Goal: Task Accomplishment & Management: Use online tool/utility

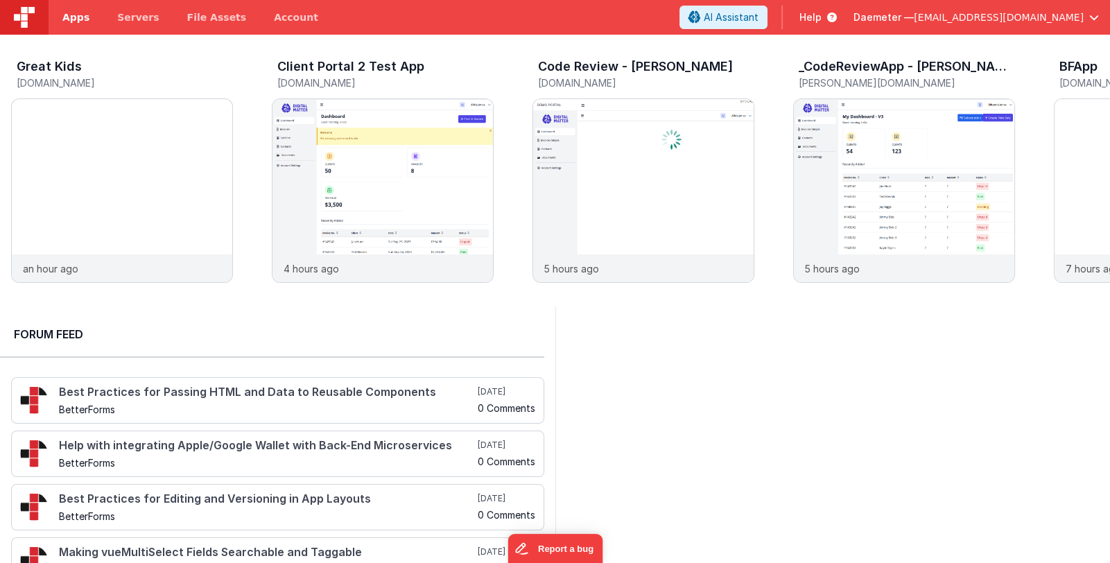
click at [82, 16] on span "Apps" at bounding box center [75, 17] width 27 height 14
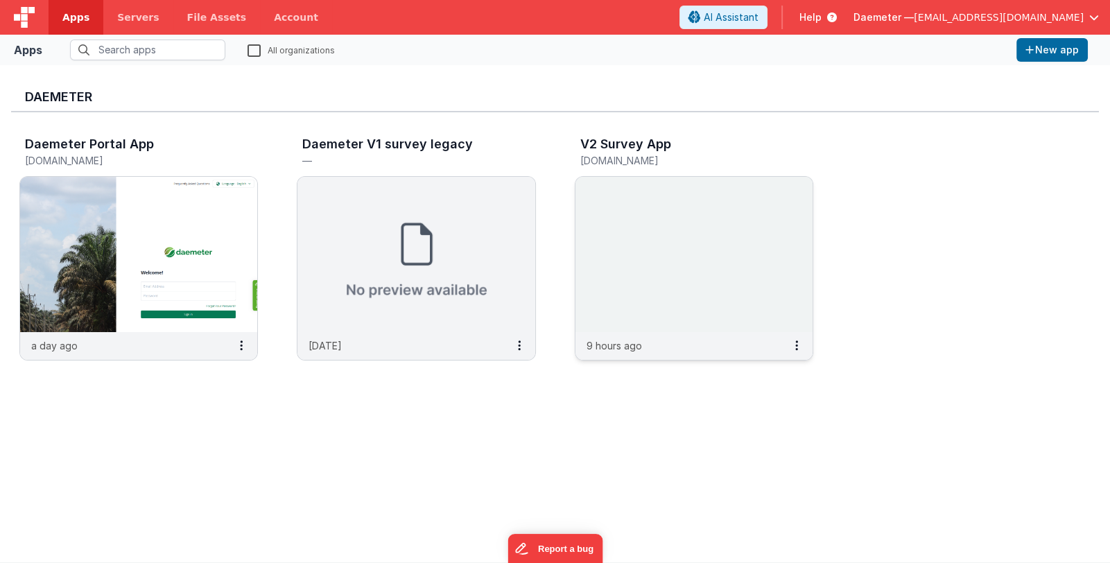
click at [686, 268] on img at bounding box center [693, 254] width 237 height 155
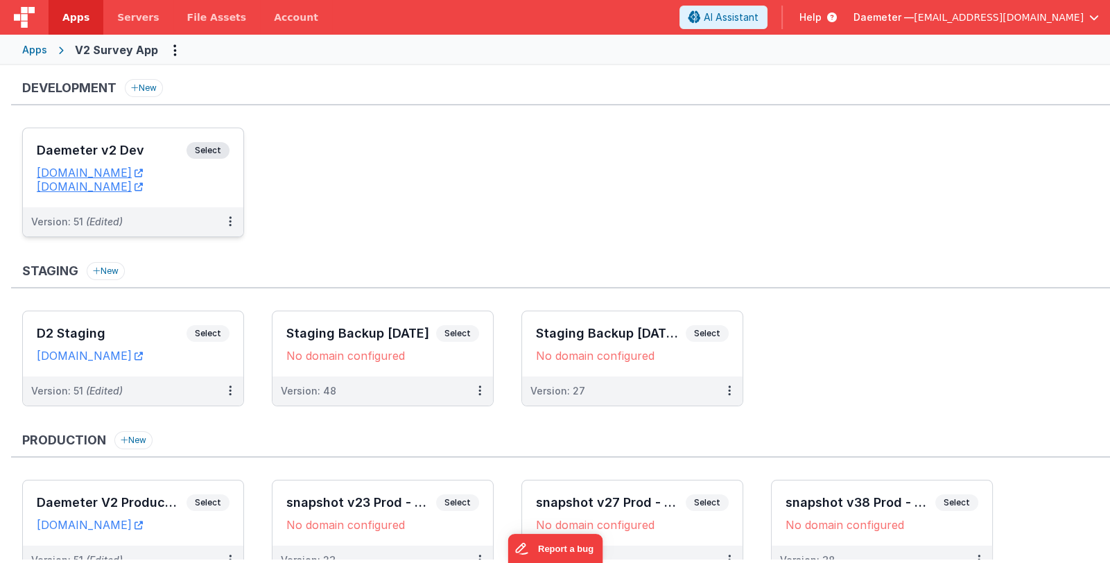
click at [149, 155] on h3 "Daemeter v2 Dev" at bounding box center [112, 151] width 150 height 14
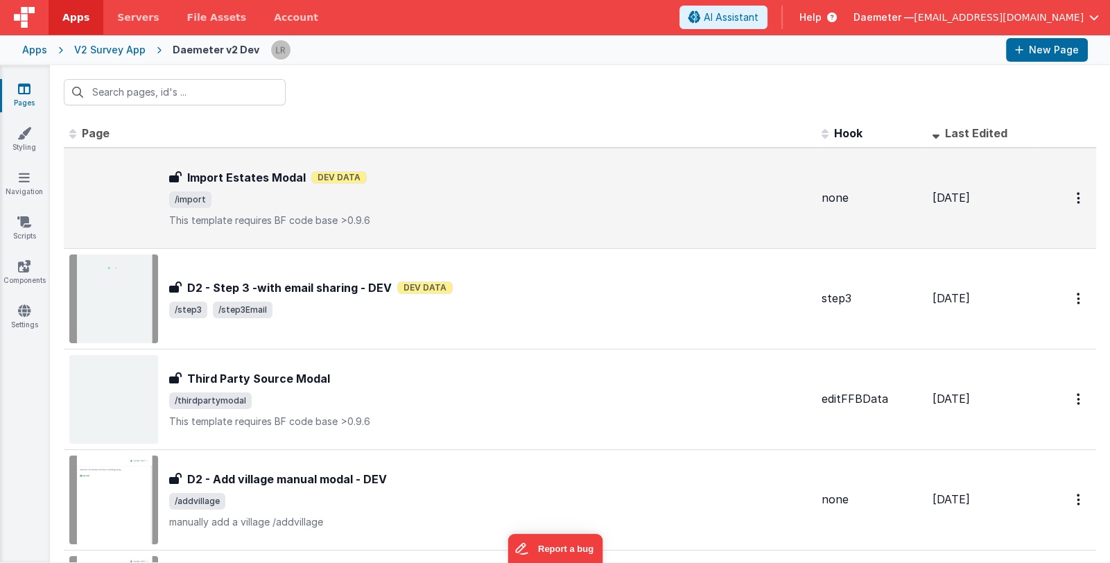
click at [257, 196] on span "/import" at bounding box center [489, 199] width 641 height 17
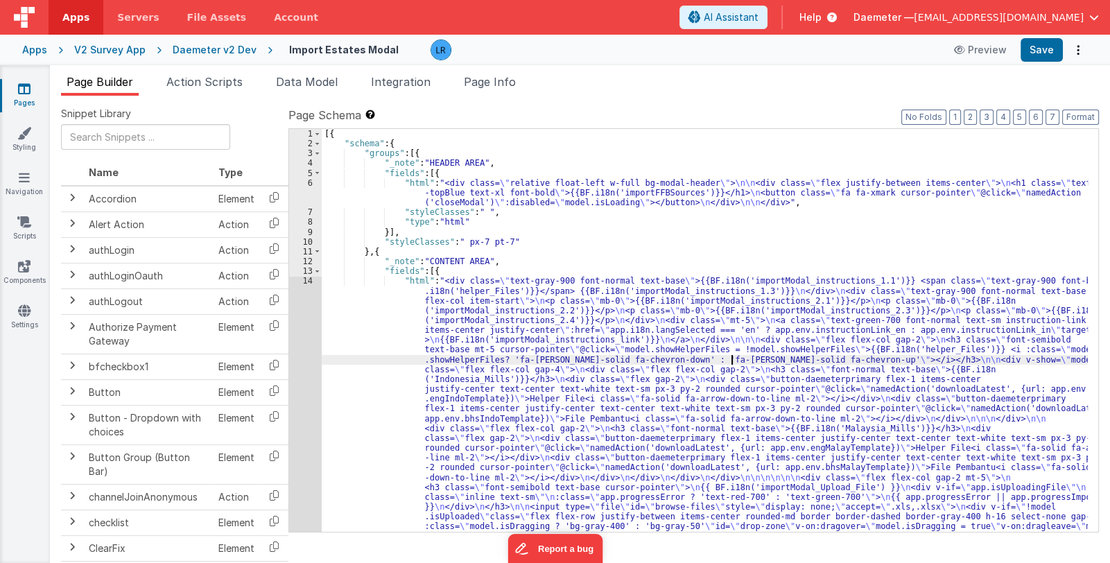
click at [733, 354] on div "[{ "schema" : { "groups" : [{ "_note" : "HEADER AREA" , "fields" : [{ "html" : …" at bounding box center [705, 498] width 766 height 738
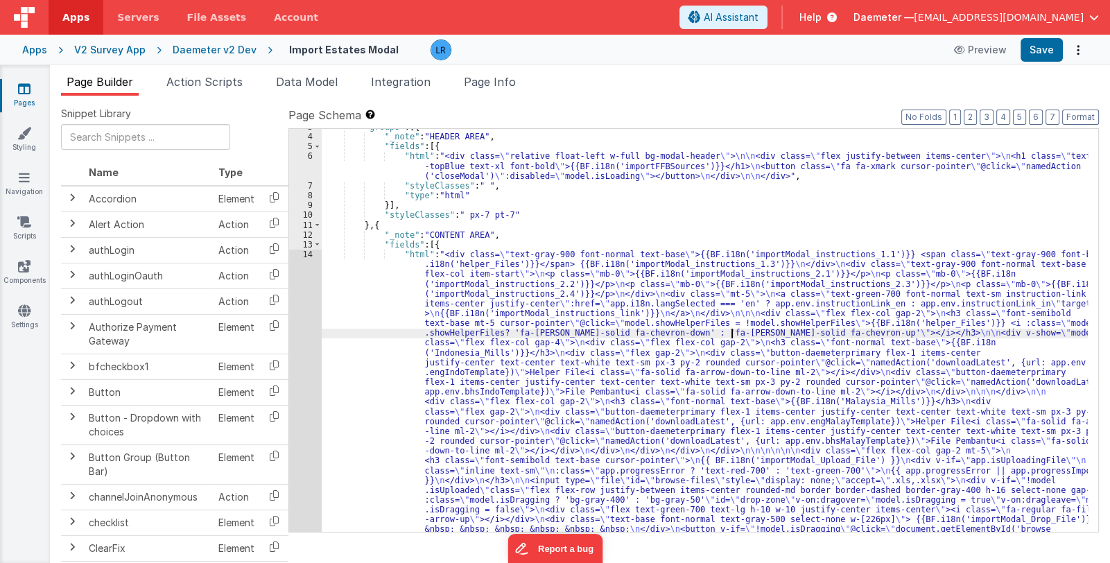
scroll to position [412, 0]
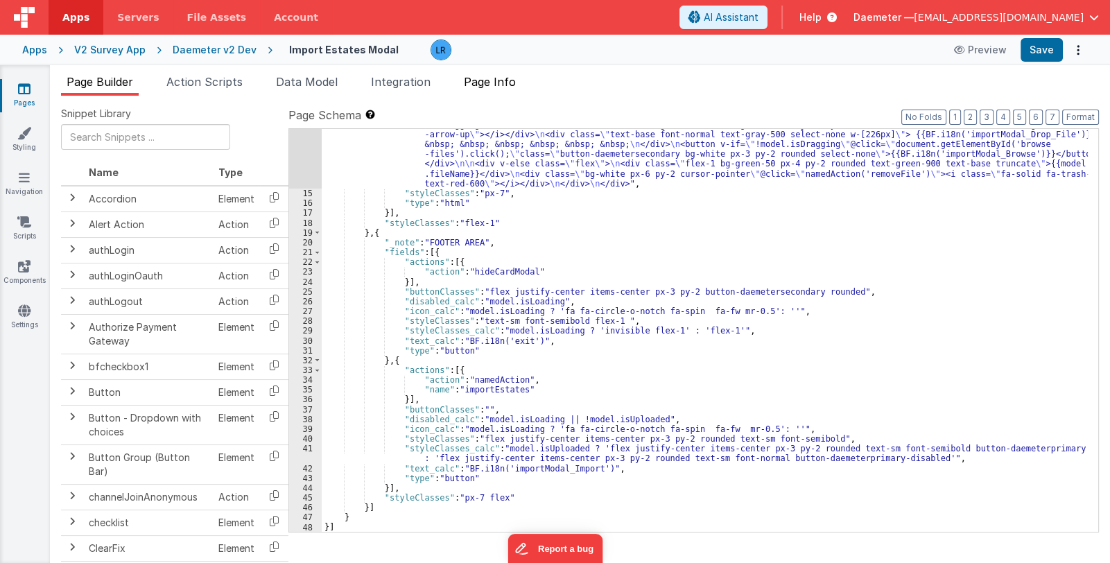
click at [509, 90] on li "Page Info" at bounding box center [489, 84] width 63 height 22
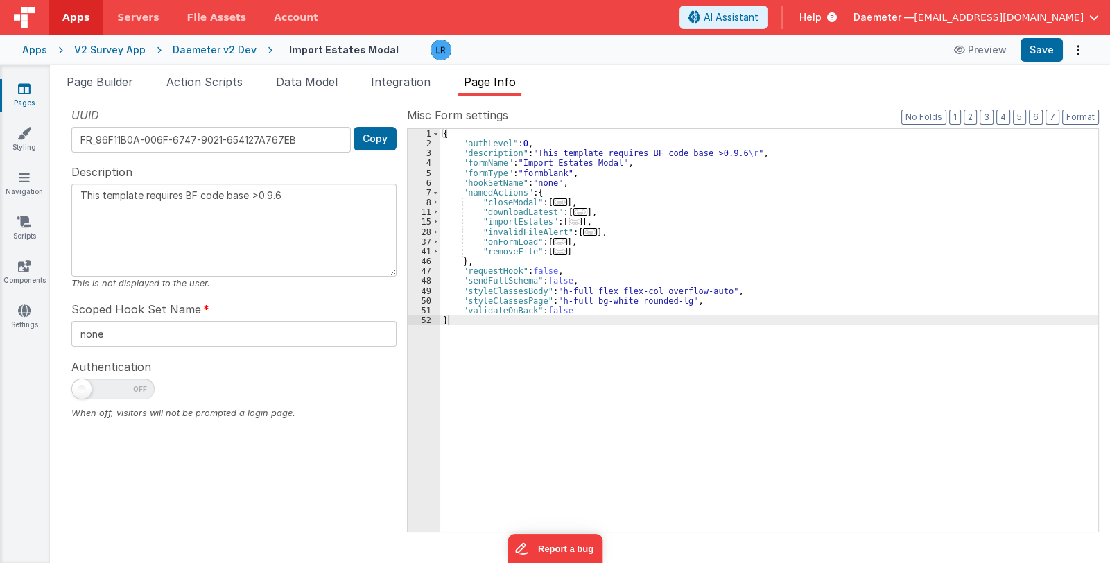
click at [672, 276] on div "{ "authLevel" : 0 , "description" : "This template requires BF code base >0.9.6…" at bounding box center [769, 340] width 658 height 423
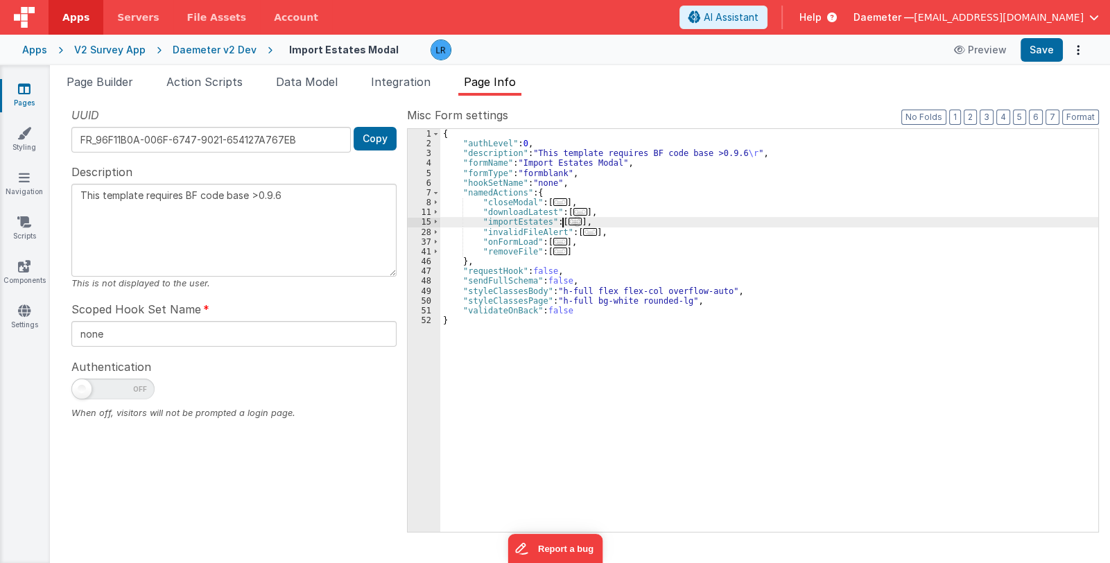
click at [572, 221] on span "..." at bounding box center [576, 222] width 14 height 8
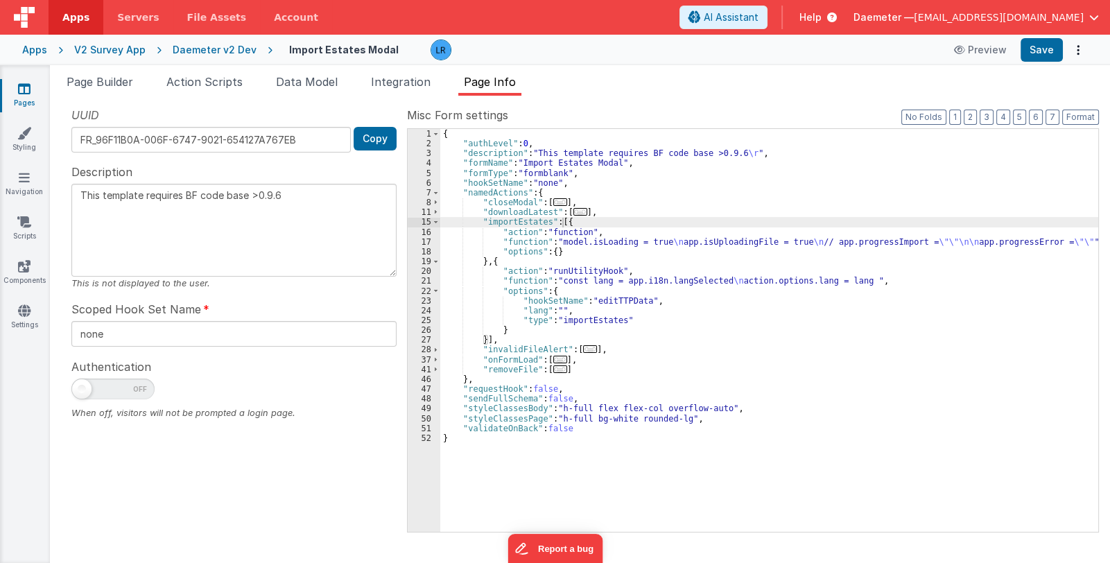
click at [125, 485] on div "UUID FR_96F11B0A-006F-6747-9021-654127A767EB Copy Description This template req…" at bounding box center [234, 319] width 346 height 424
click at [607, 284] on div "{ "authLevel" : 0 , "description" : "This template requires BF code base >0.9.6…" at bounding box center [769, 340] width 658 height 423
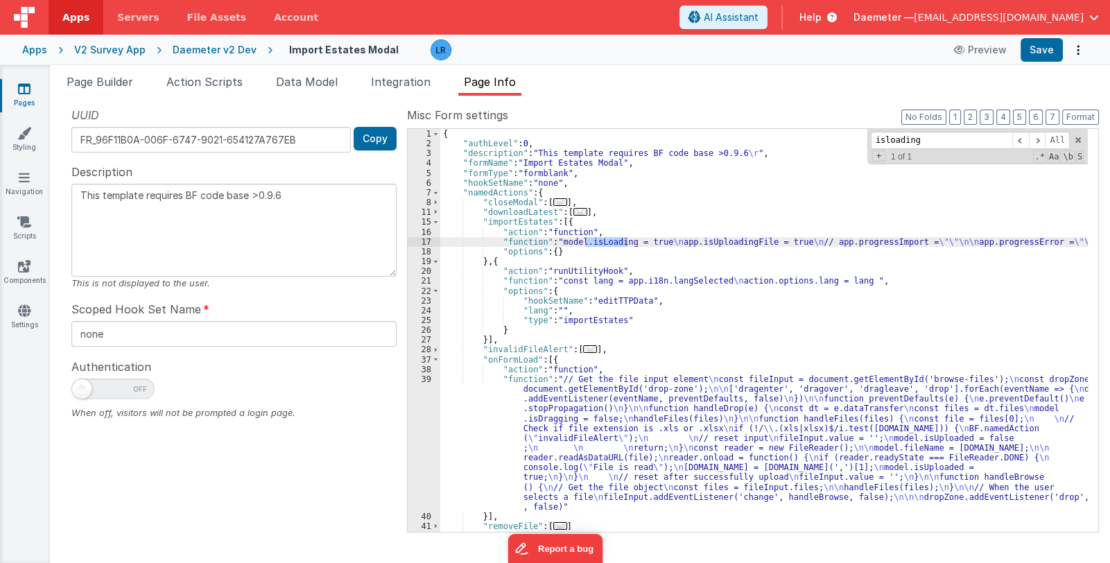
type input "isloading"
click at [573, 220] on div "{ "authLevel" : 0 , "description" : "This template requires BF code base >0.9.6…" at bounding box center [764, 340] width 648 height 423
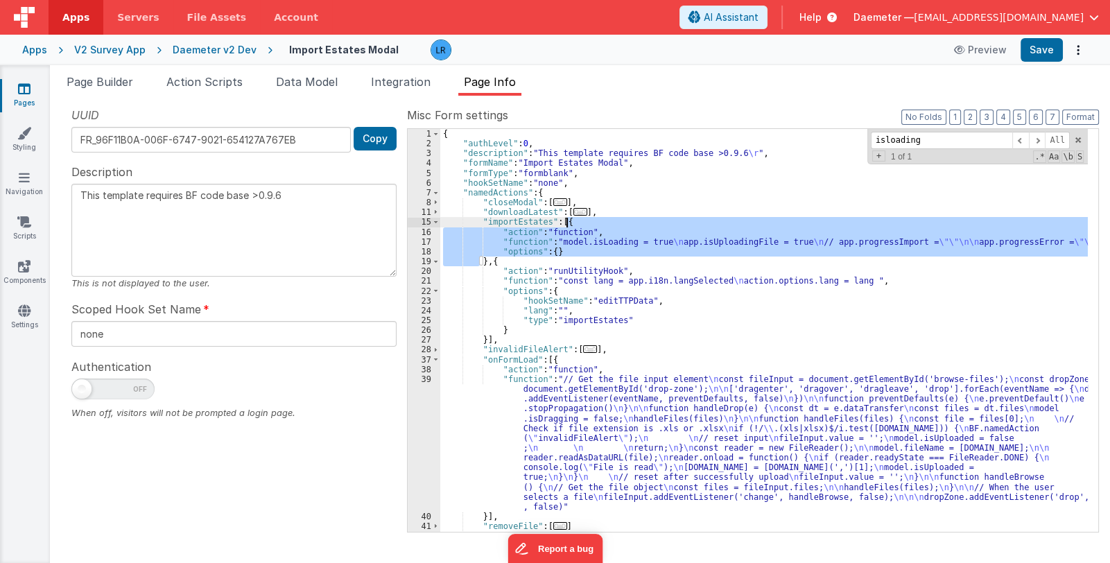
click at [573, 220] on div "{ "authLevel" : 0 , "description" : "This template requires BF code base >0.9.6…" at bounding box center [764, 340] width 648 height 423
click at [508, 259] on div "{ "authLevel" : 0 , "description" : "This template requires BF code base >0.9.6…" at bounding box center [764, 340] width 648 height 423
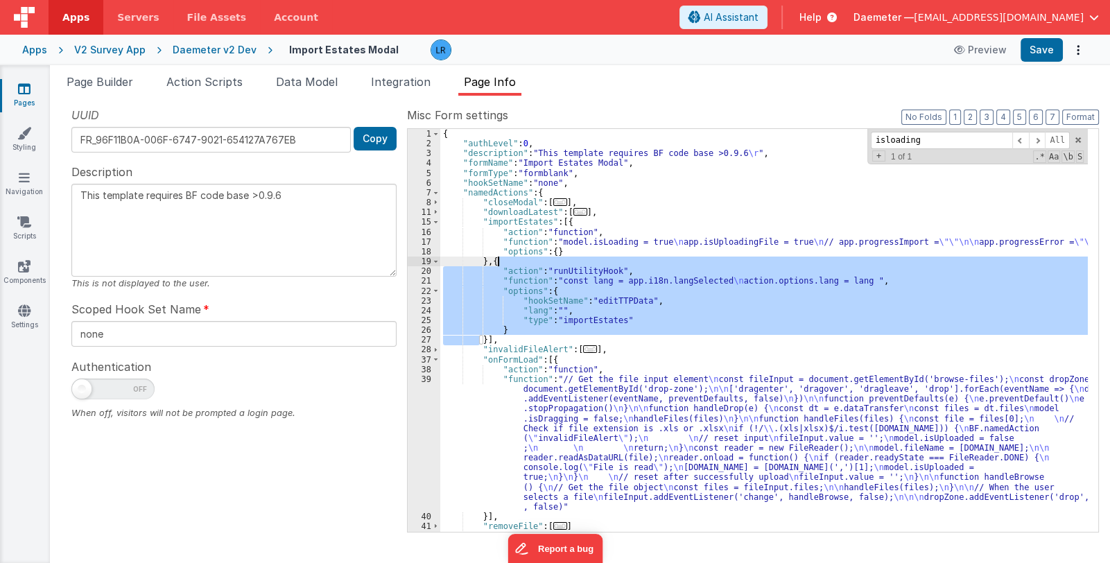
click at [508, 259] on div "{ "authLevel" : 0 , "description" : "This template requires BF code base >0.9.6…" at bounding box center [764, 340] width 648 height 423
click at [484, 340] on div "{ "authLevel" : 0 , "description" : "This template requires BF code base >0.9.6…" at bounding box center [764, 340] width 648 height 423
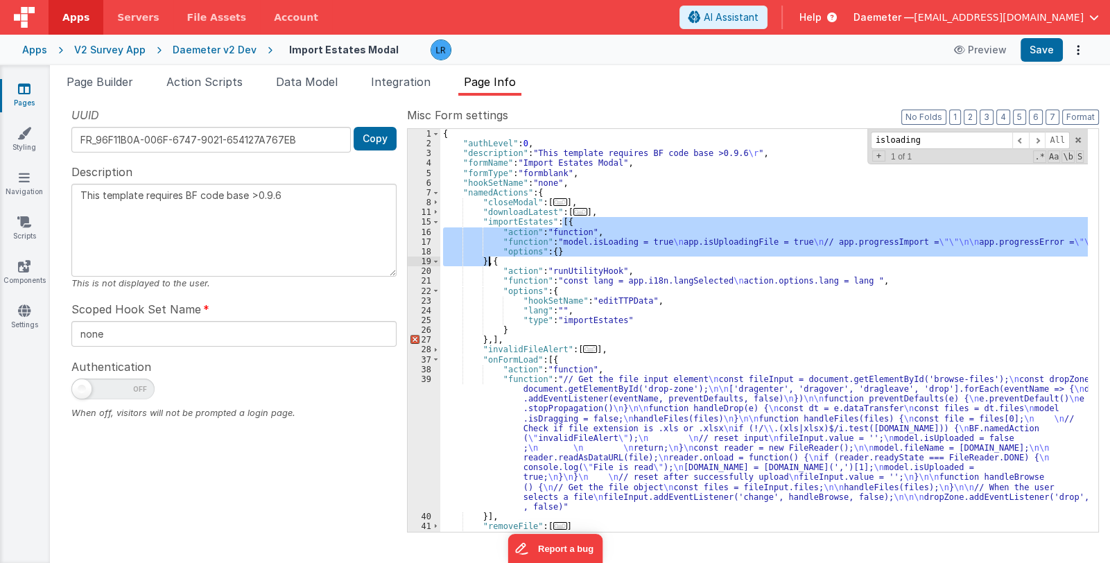
drag, startPoint x: 562, startPoint y: 221, endPoint x: 489, endPoint y: 262, distance: 83.5
click at [489, 262] on div "{ "authLevel" : 0 , "description" : "This template requires BF code base >0.9.6…" at bounding box center [764, 340] width 648 height 423
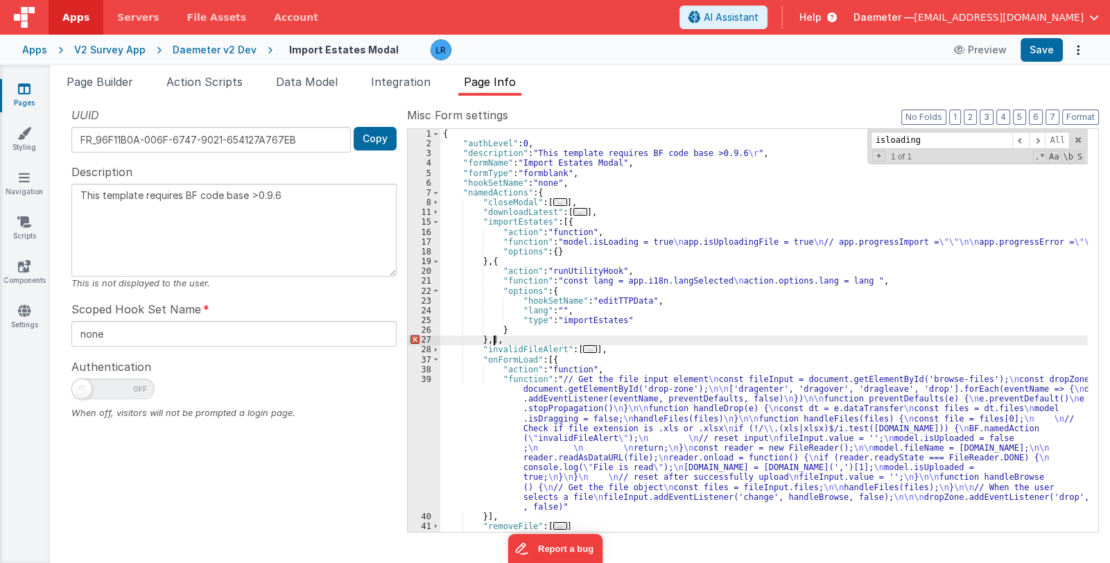
click at [492, 340] on div "{ "authLevel" : 0 , "description" : "This template requires BF code base >0.9.6…" at bounding box center [764, 340] width 648 height 423
type textarea "This template requires BF code base >0.9.6"
click at [718, 238] on div "{ "authLevel" : 0 , "description" : "This template requires BF code base >0.9.6…" at bounding box center [764, 340] width 648 height 423
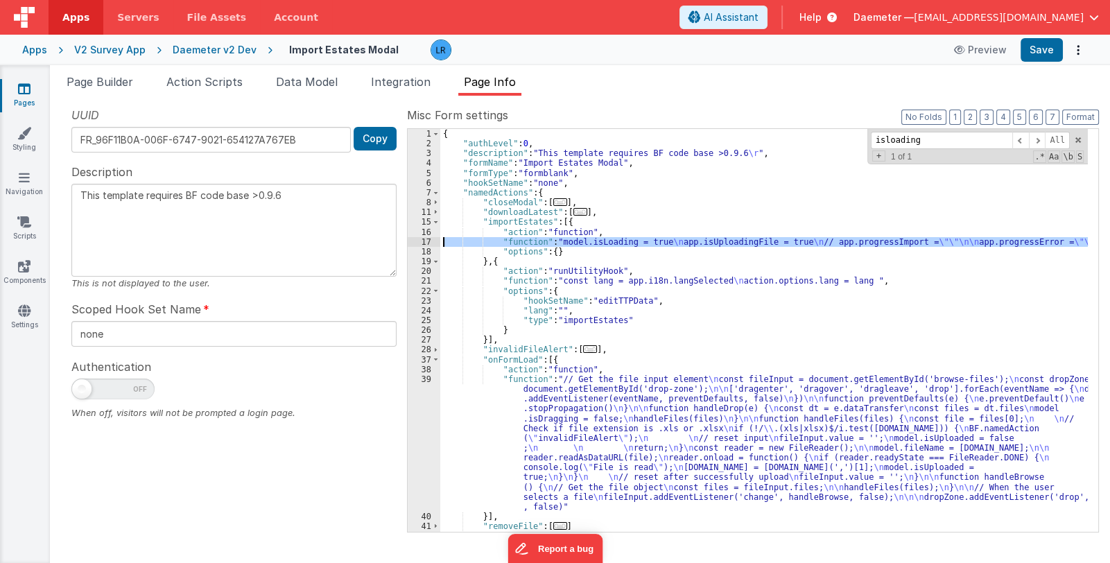
click at [418, 243] on div "17" at bounding box center [424, 242] width 33 height 10
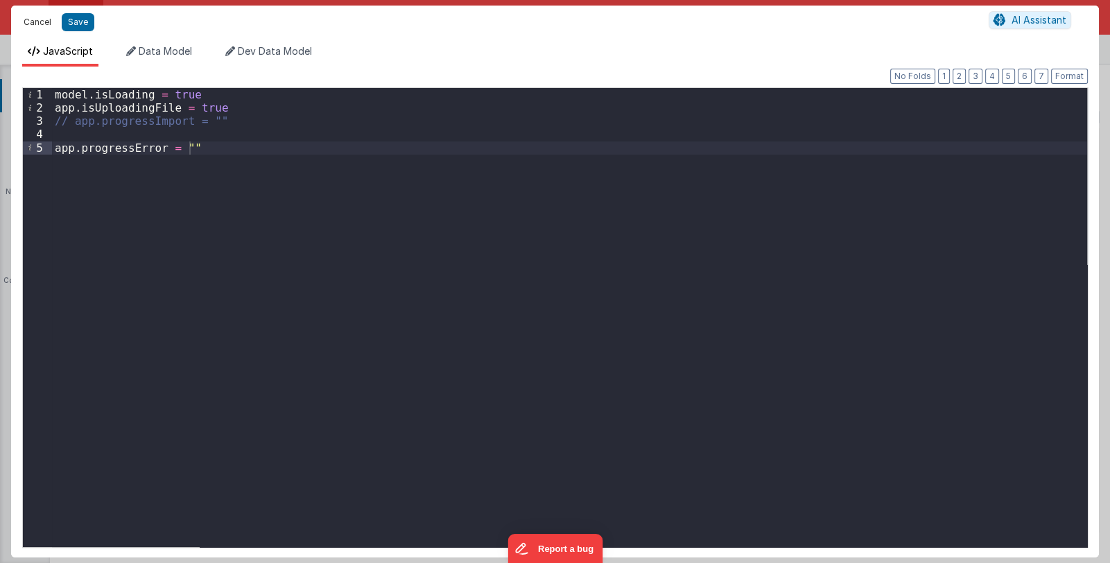
click at [26, 20] on button "Cancel" at bounding box center [38, 21] width 42 height 19
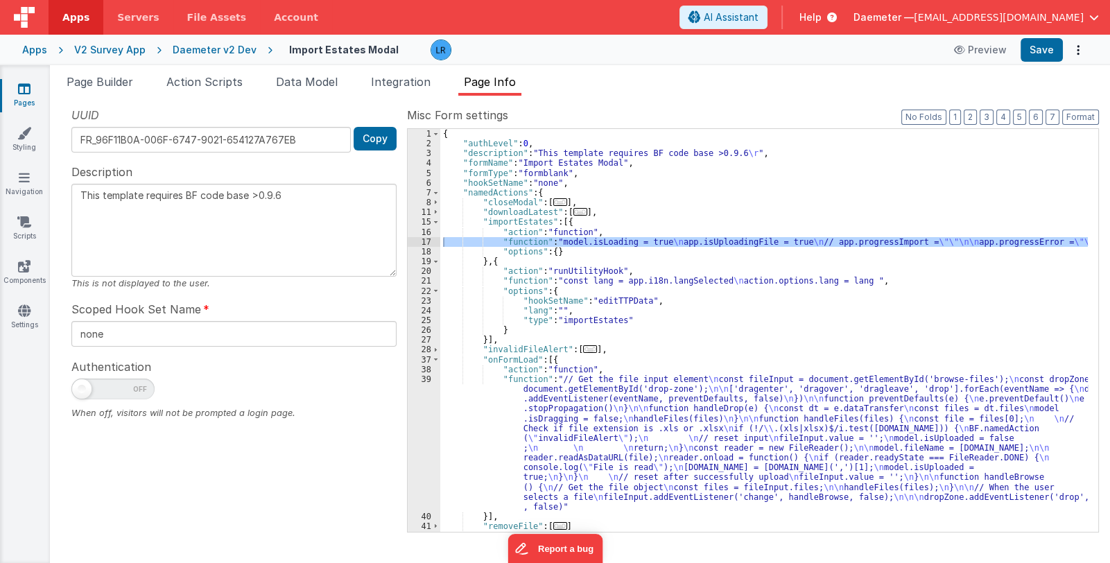
click at [77, 455] on div "UUID FR_96F11B0A-006F-6747-9021-654127A767EB Copy Description This template req…" at bounding box center [234, 319] width 346 height 424
click at [110, 87] on span "Page Builder" at bounding box center [100, 82] width 67 height 14
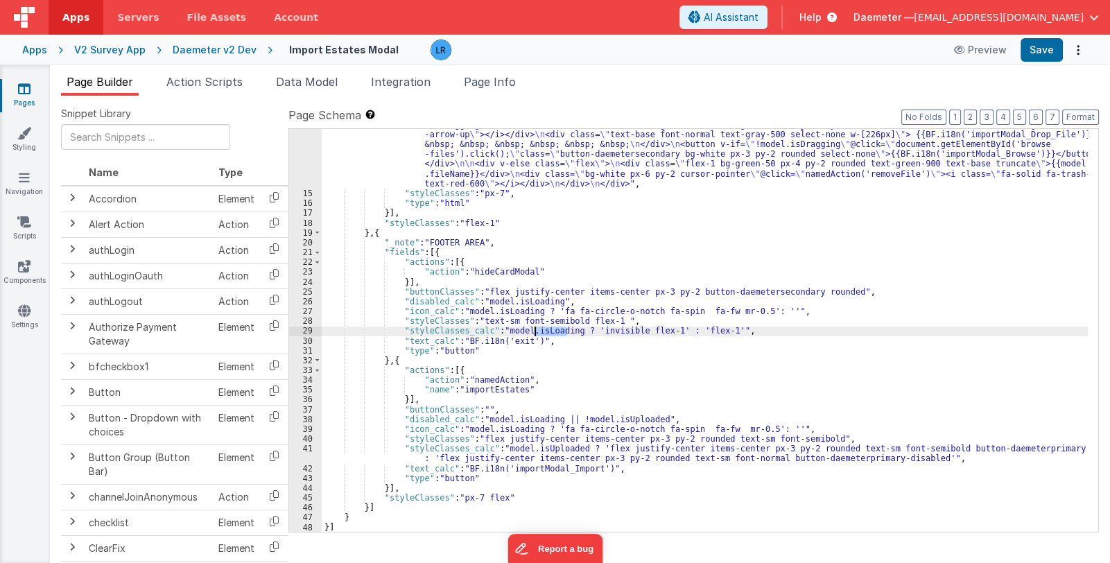
drag, startPoint x: 565, startPoint y: 331, endPoint x: 535, endPoint y: 330, distance: 30.5
click at [535, 330] on div ""html" : "<div class= \" text-gray-900 font-normal text-base \" >{{BF.i18n('imp…" at bounding box center [705, 234] width 766 height 738
click at [304, 84] on span "Data Model" at bounding box center [307, 82] width 62 height 14
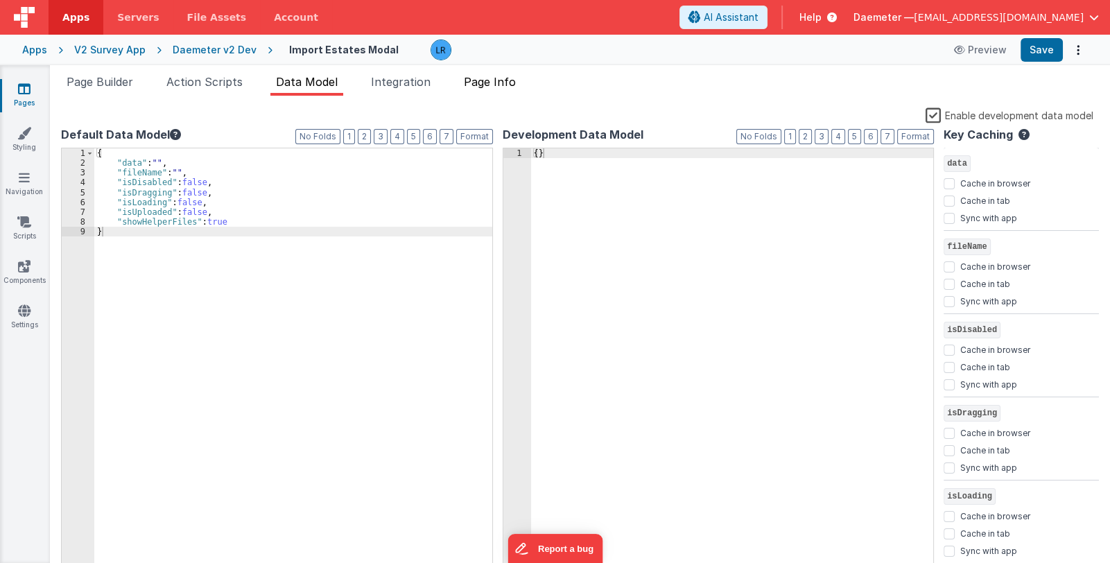
click at [489, 83] on span "Page Info" at bounding box center [490, 82] width 52 height 14
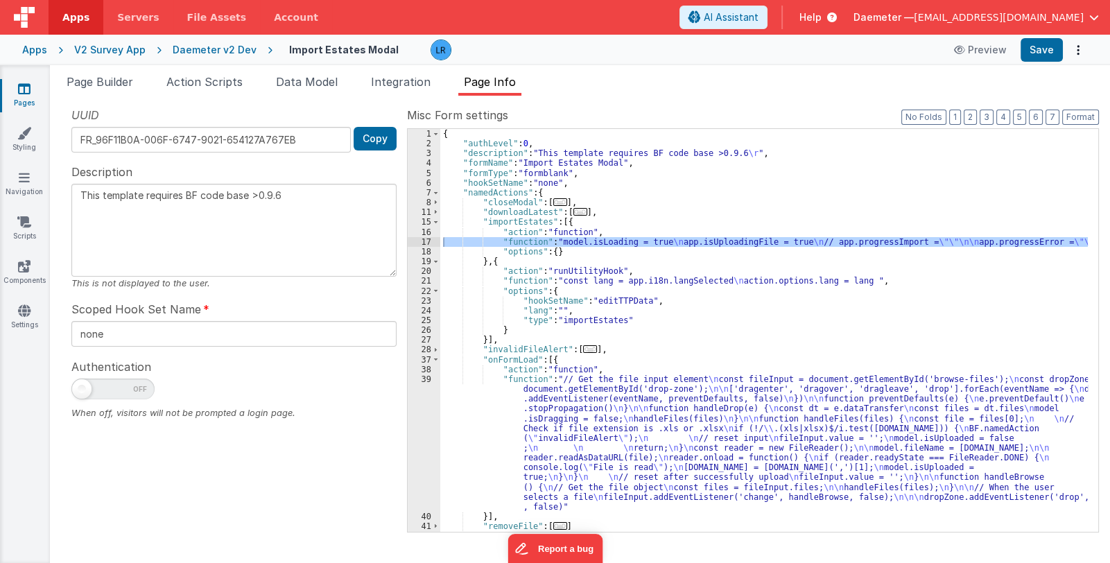
click at [691, 239] on div "{ "authLevel" : 0 , "description" : "This template requires BF code base >0.9.6…" at bounding box center [764, 330] width 648 height 403
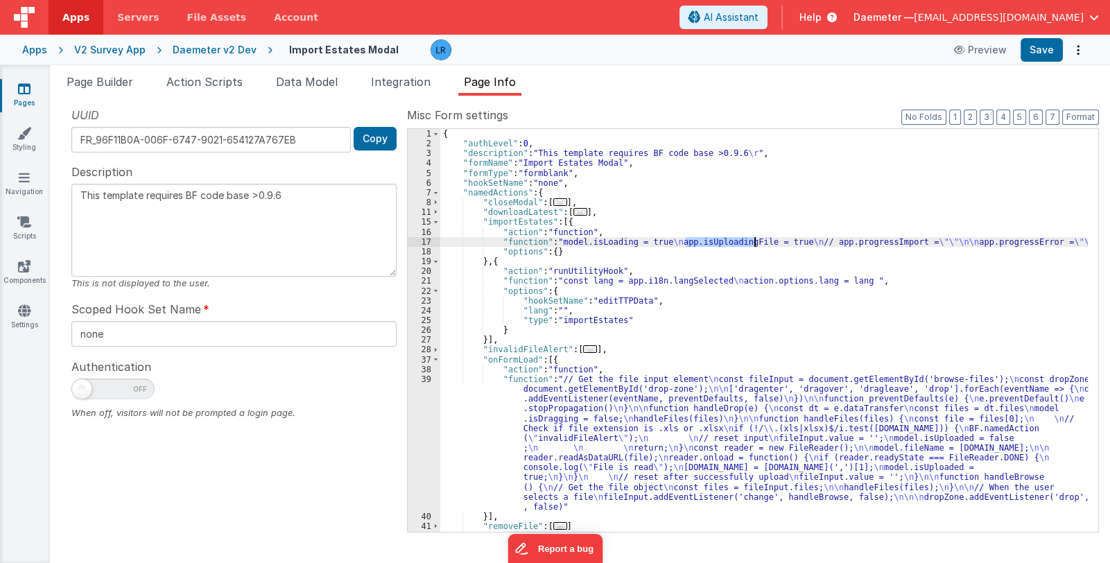
drag, startPoint x: 686, startPoint y: 241, endPoint x: 753, endPoint y: 242, distance: 66.6
click at [753, 242] on div "{ "authLevel" : 0 , "description" : "This template requires BF code base >0.9.6…" at bounding box center [764, 340] width 648 height 423
click at [101, 82] on span "Page Builder" at bounding box center [100, 82] width 67 height 14
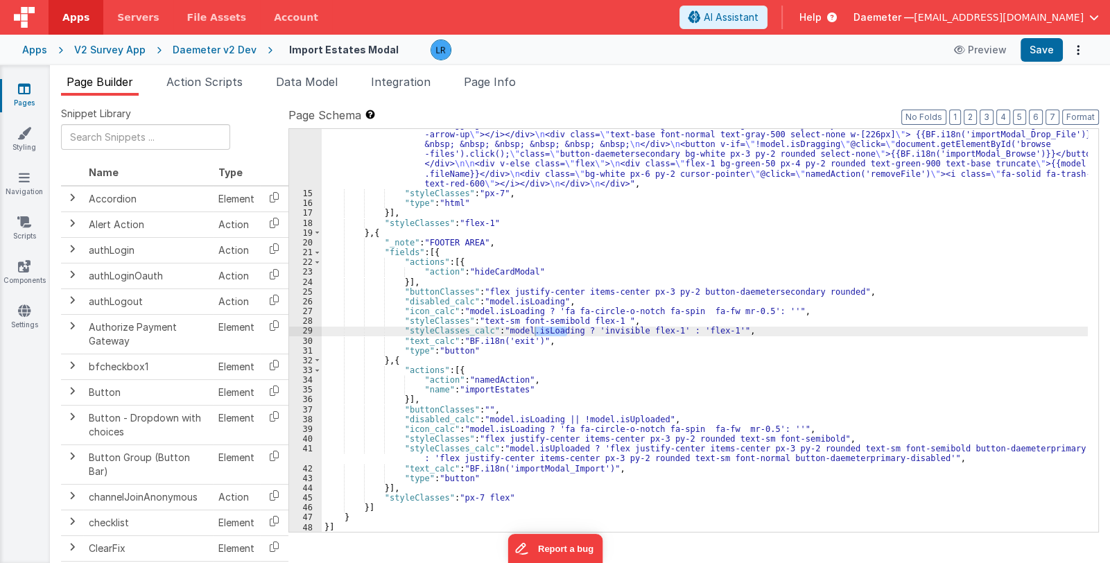
click at [544, 333] on div ""html" : "<div class= \" text-gray-900 font-normal text-base \" >{{BF.i18n('imp…" at bounding box center [705, 330] width 766 height 403
drag, startPoint x: 535, startPoint y: 329, endPoint x: 566, endPoint y: 329, distance: 31.9
click at [566, 329] on div ""html" : "<div class= \" text-gray-900 font-normal text-base \" >{{BF.i18n('imp…" at bounding box center [705, 234] width 766 height 738
click at [534, 329] on div ""html" : "<div class= \" text-gray-900 font-normal text-base \" >{{BF.i18n('imp…" at bounding box center [705, 234] width 766 height 738
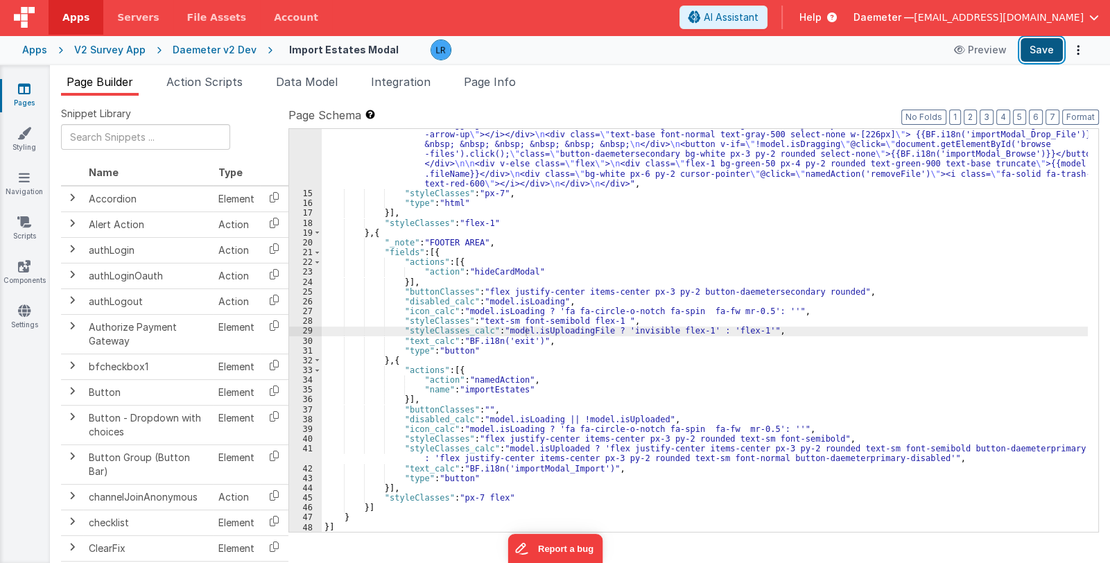
click at [1041, 48] on button "Save" at bounding box center [1042, 50] width 42 height 24
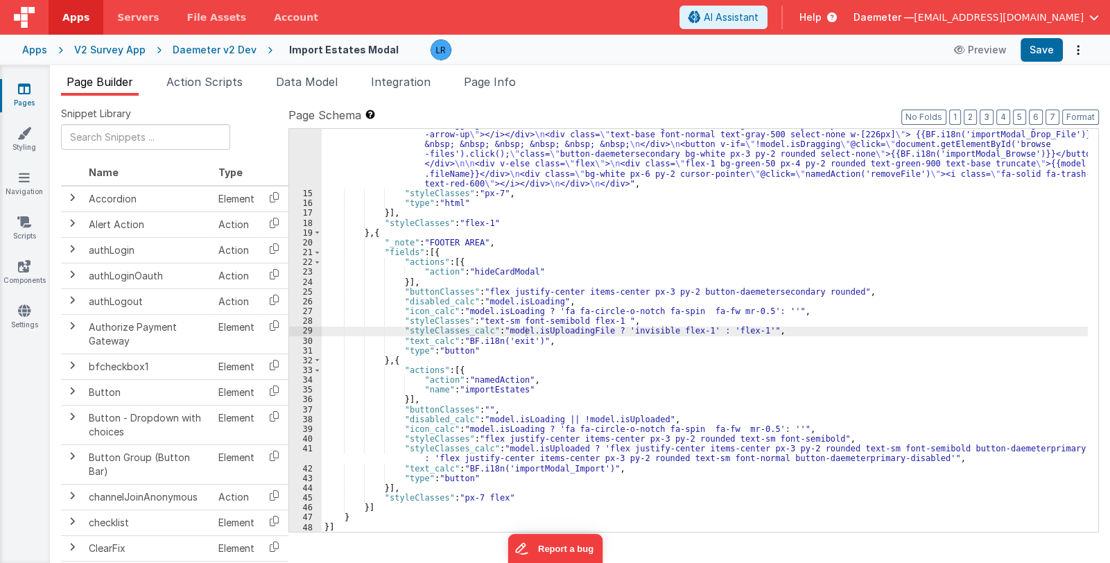
click at [23, 404] on div "Pages Styling Navigation Scripts Components Settings" at bounding box center [25, 314] width 50 height 498
click at [551, 324] on div ""html" : "<div class= \" text-gray-900 font-normal text-base \" >{{BF.i18n('imp…" at bounding box center [705, 234] width 766 height 738
click at [572, 339] on div ""html" : "<div class= \" text-gray-900 font-normal text-base \" >{{BF.i18n('imp…" at bounding box center [705, 234] width 766 height 738
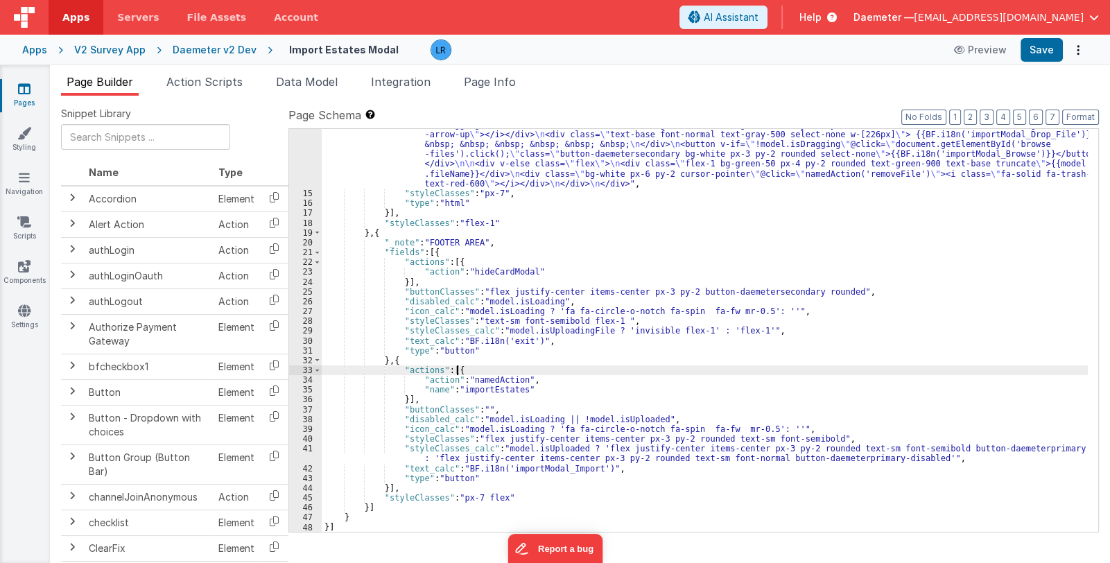
click at [603, 370] on div ""html" : "<div class= \" text-gray-900 font-normal text-base \" >{{BF.i18n('imp…" at bounding box center [705, 234] width 766 height 738
click at [617, 370] on div ""html" : "<div class= \" text-gray-900 font-normal text-base \" >{{BF.i18n('imp…" at bounding box center [705, 234] width 766 height 738
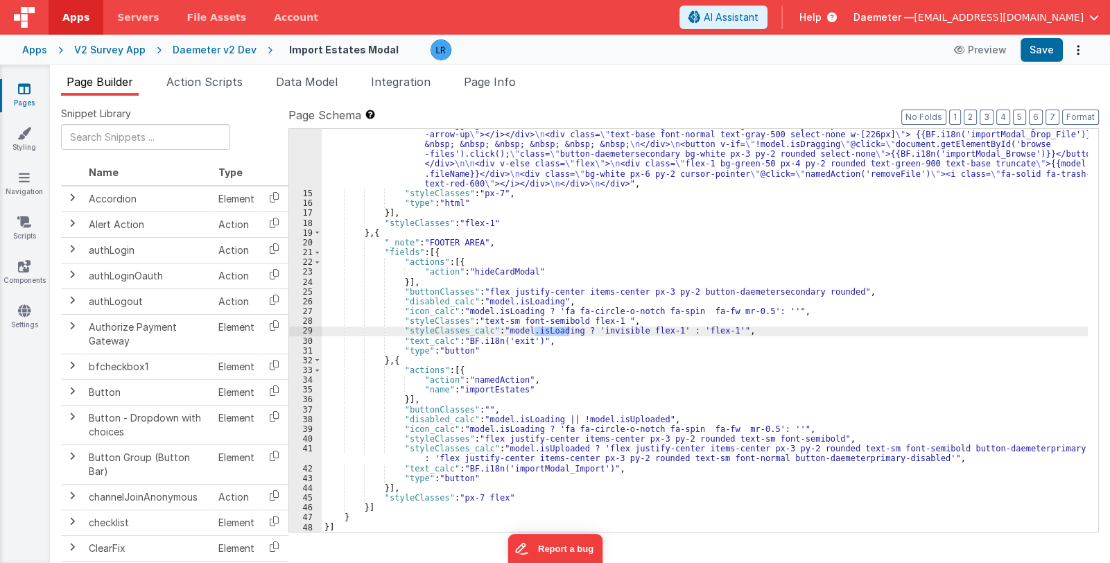
click at [673, 501] on div ""html" : "<div class= \" text-gray-900 font-normal text-base \" >{{BF.i18n('imp…" at bounding box center [705, 234] width 766 height 738
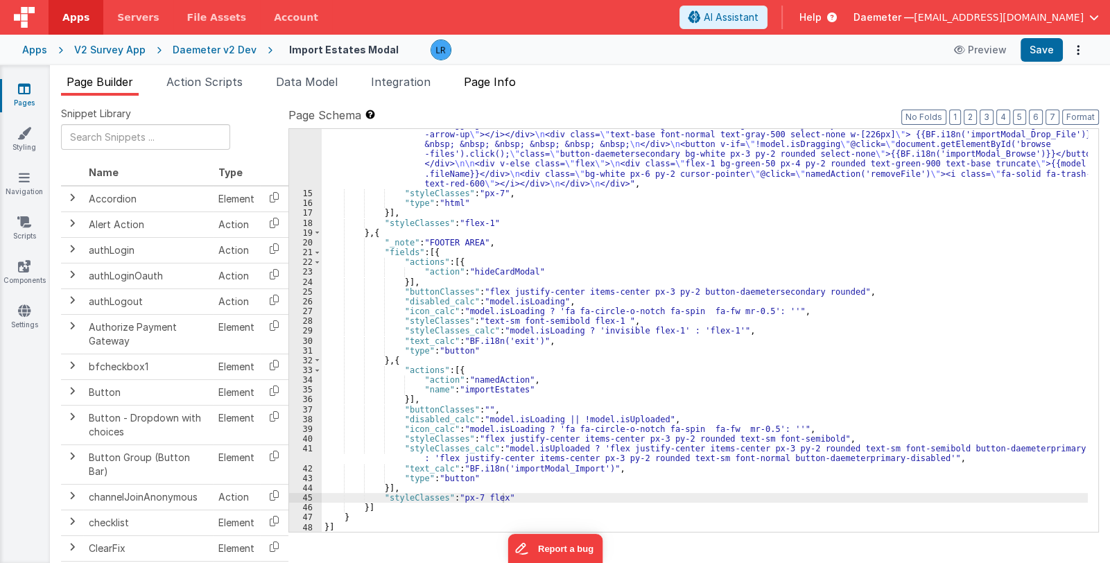
drag, startPoint x: 473, startPoint y: 76, endPoint x: 488, endPoint y: 83, distance: 17.1
click at [474, 75] on span "Page Info" at bounding box center [490, 82] width 52 height 14
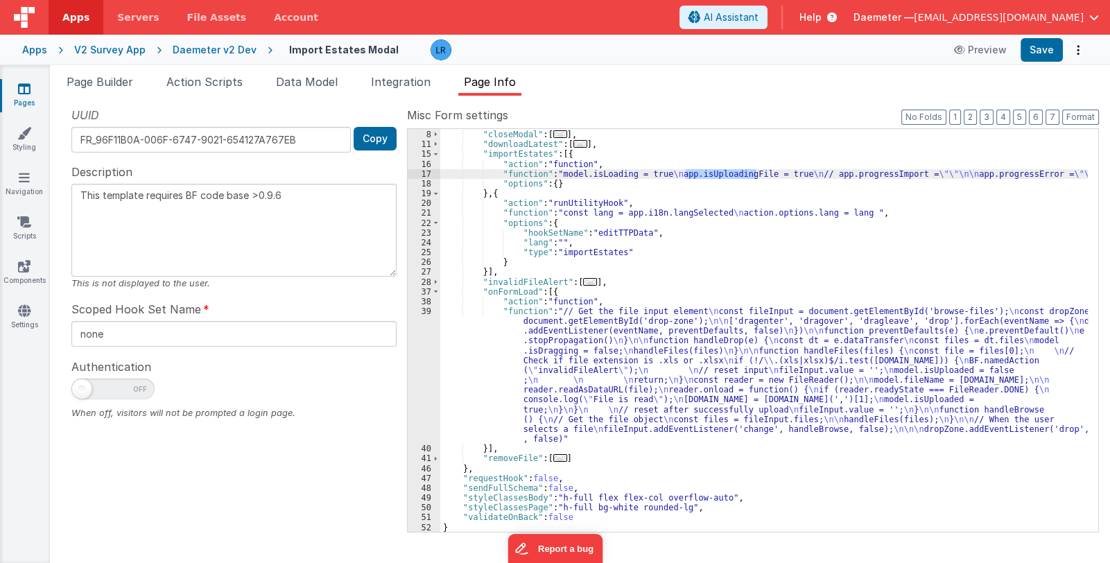
scroll to position [26, 0]
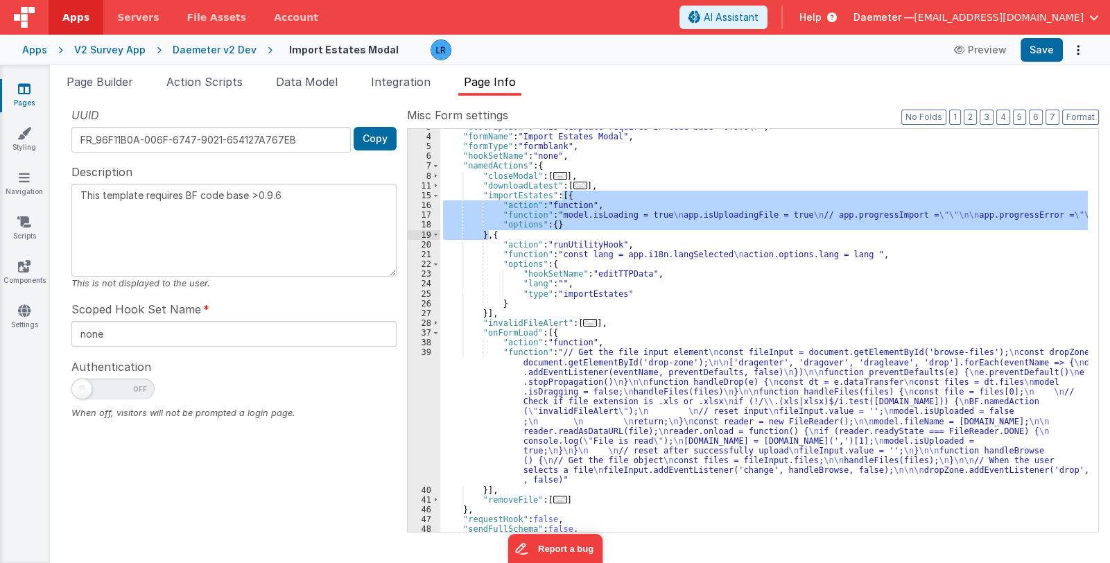
drag, startPoint x: 562, startPoint y: 193, endPoint x: 488, endPoint y: 239, distance: 86.6
click at [488, 239] on div ""description" : "This template requires BF code base >0.9.6 \r " , "formName" :…" at bounding box center [764, 333] width 648 height 423
click at [512, 232] on div ""description" : "This template requires BF code base >0.9.6 \r " , "formName" :…" at bounding box center [764, 333] width 648 height 423
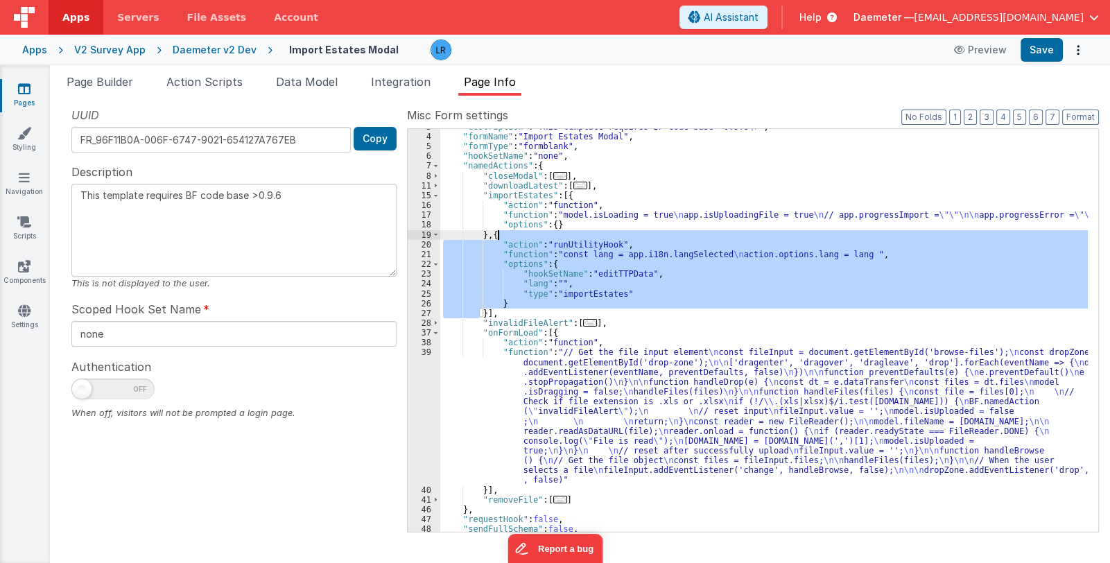
click at [512, 232] on div ""description" : "This template requires BF code base >0.9.6 \r " , "formName" :…" at bounding box center [764, 333] width 648 height 423
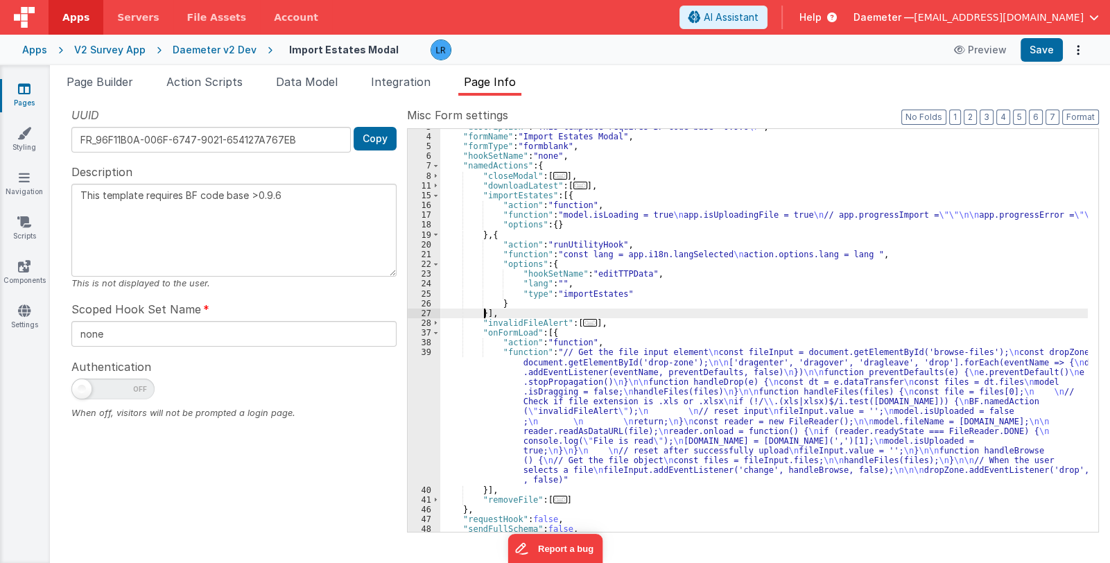
click at [485, 317] on div ""description" : "This template requires BF code base >0.9.6 \r " , "formName" :…" at bounding box center [764, 333] width 648 height 423
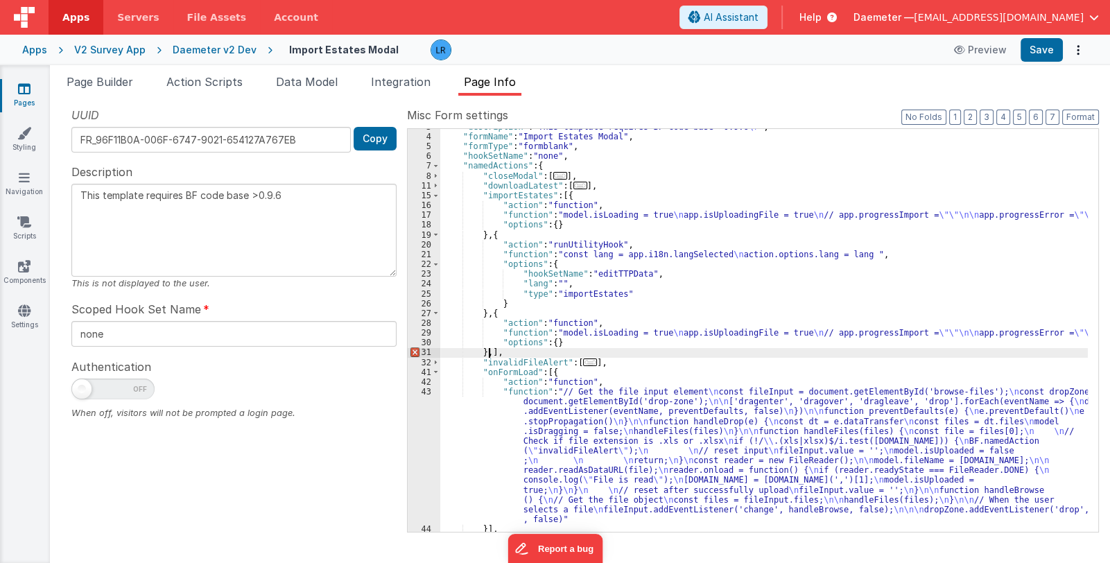
type textarea "This template requires BF code base >0.9.6"
click at [510, 329] on div ""description" : "This template requires BF code base >0.9.6 \r " , "formName" :…" at bounding box center [764, 333] width 648 height 423
click at [412, 332] on div "29" at bounding box center [424, 333] width 33 height 10
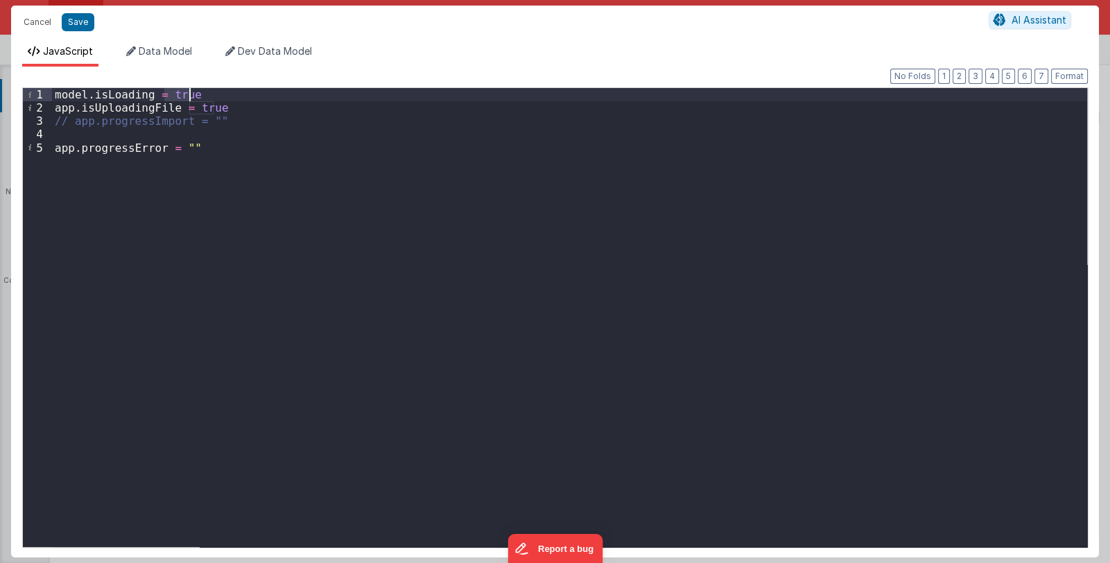
drag, startPoint x: 167, startPoint y: 94, endPoint x: 207, endPoint y: 96, distance: 39.5
click at [207, 96] on div "model . isLoading = true app . isUploadingFile = true // app.progressImport = "…" at bounding box center [569, 330] width 1035 height 485
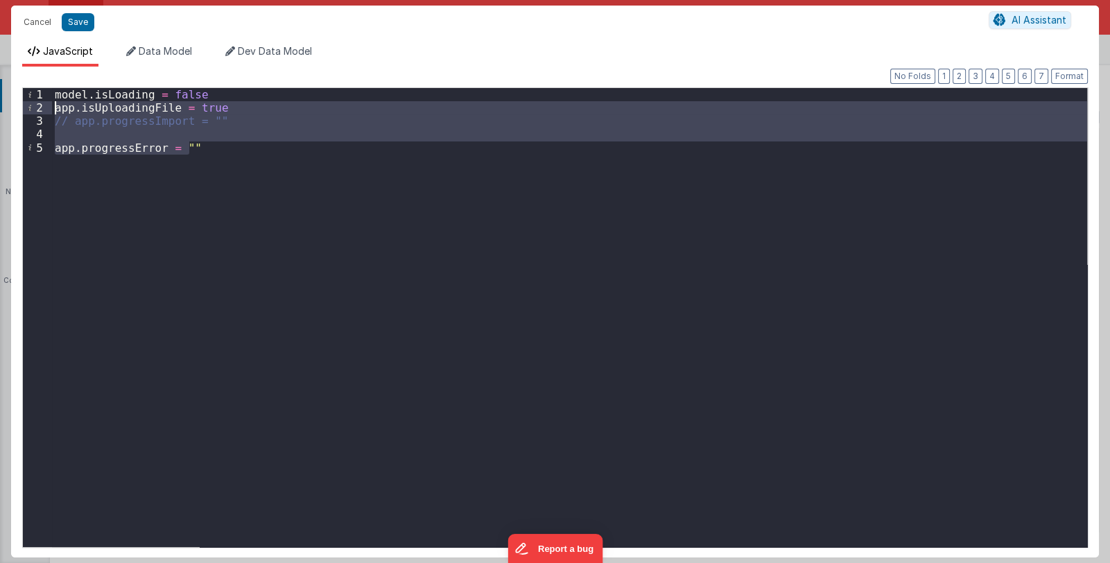
drag, startPoint x: 204, startPoint y: 151, endPoint x: 40, endPoint y: 108, distance: 169.8
click at [40, 108] on div "1 2 3 4 5 model . isLoading = false app . isUploadingFile = true // app.progres…" at bounding box center [555, 317] width 1066 height 460
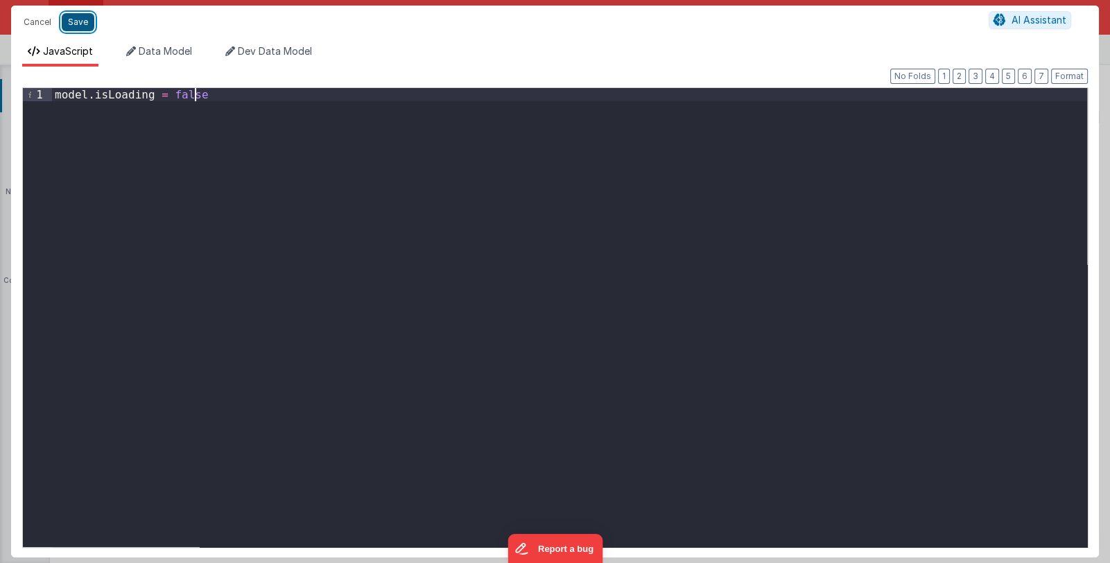
click at [76, 19] on button "Save" at bounding box center [78, 22] width 33 height 18
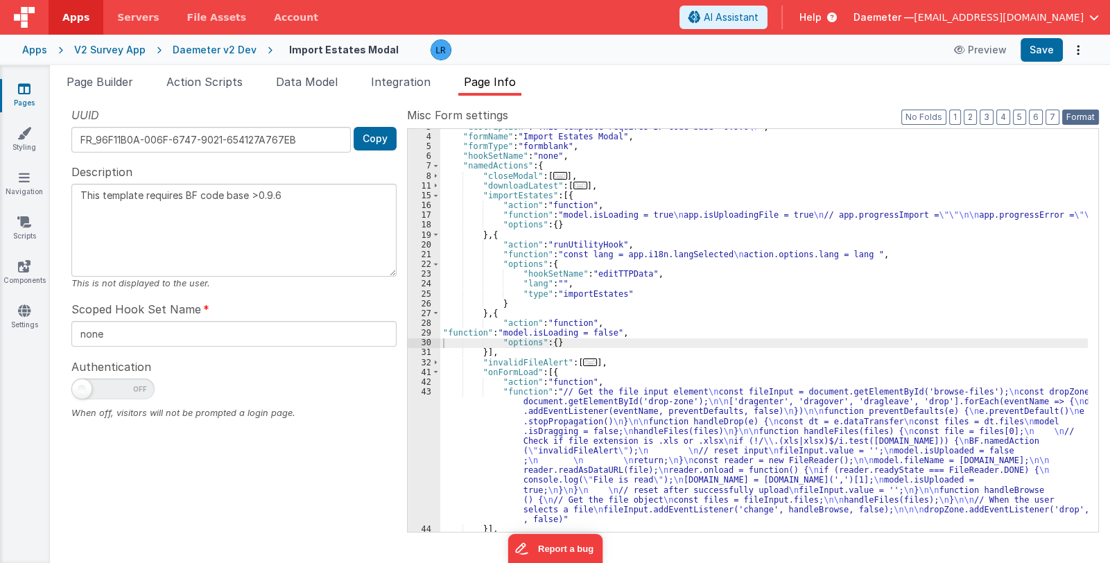
click at [1070, 116] on button "Format" at bounding box center [1080, 117] width 37 height 15
type textarea "This template requires BF code base >0.9.6"
